Goal: Check status: Check status

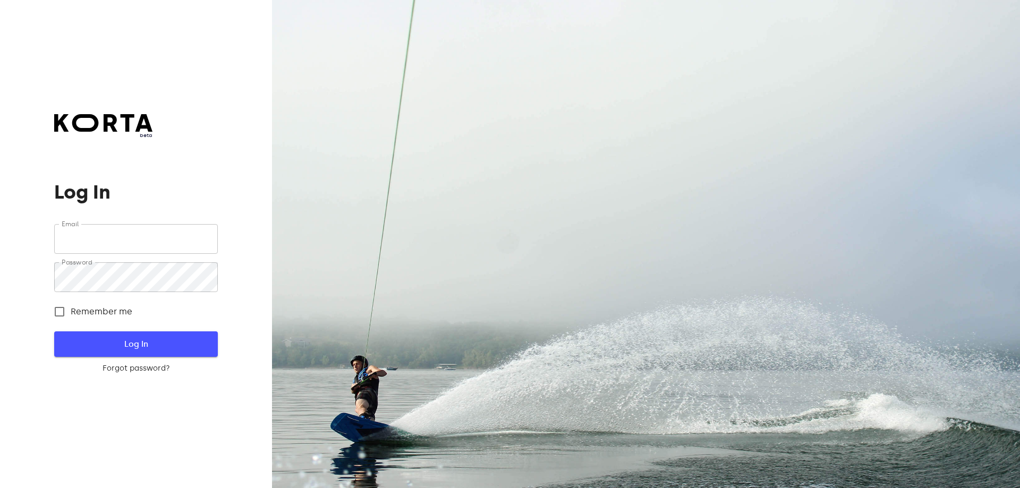
type input "[EMAIL_ADDRESS][DOMAIN_NAME]"
click at [153, 346] on span "Log In" at bounding box center [135, 344] width 129 height 14
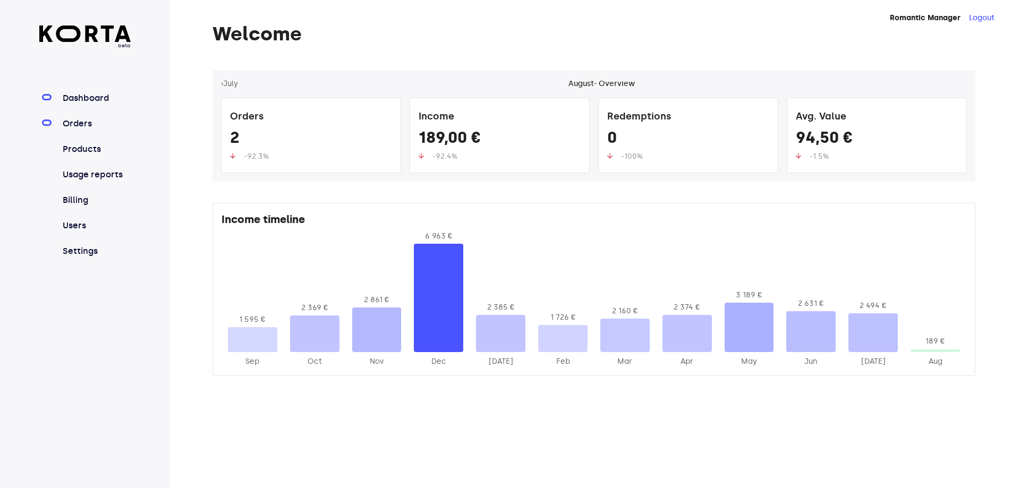
click at [84, 125] on link "Orders" at bounding box center [96, 123] width 71 height 13
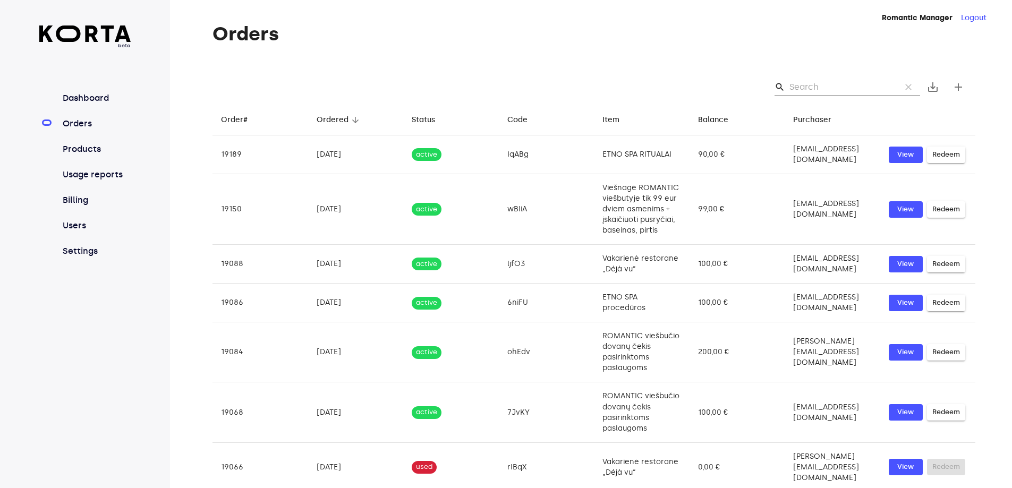
click at [806, 84] on input "Search" at bounding box center [840, 87] width 103 height 17
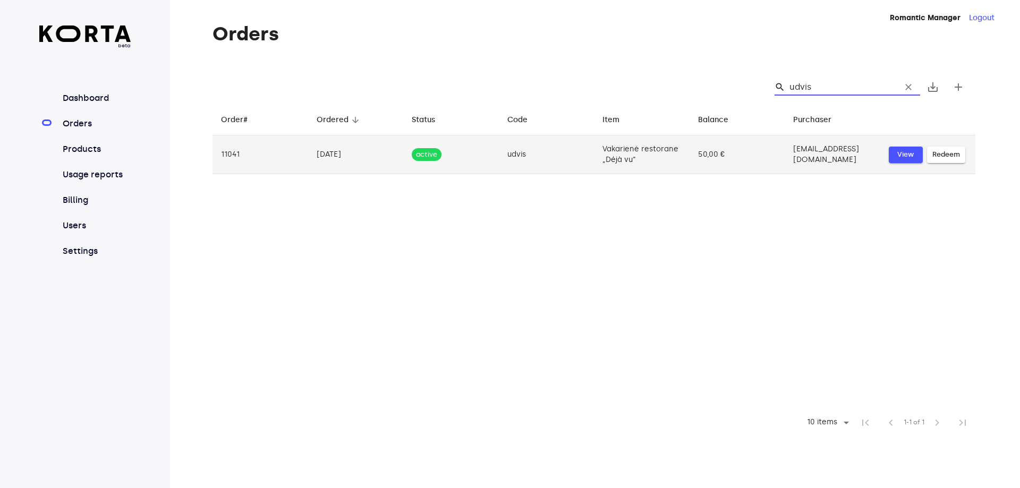
type input "udvis"
click at [899, 151] on span "View" at bounding box center [905, 155] width 23 height 12
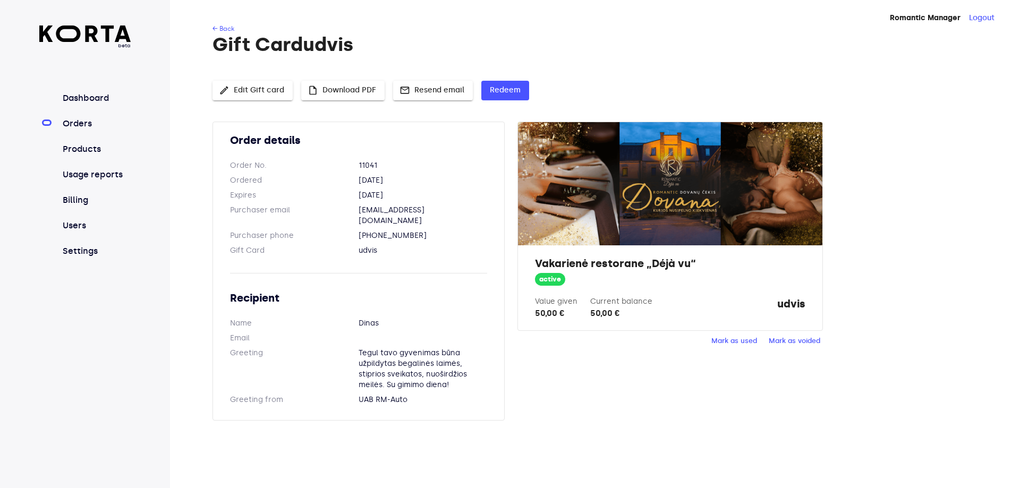
click at [743, 336] on span "Mark as used" at bounding box center [734, 341] width 46 height 12
click at [559, 41] on h1 "Gift Card udvis" at bounding box center [593, 44] width 763 height 21
